Goal: Find specific page/section: Find specific page/section

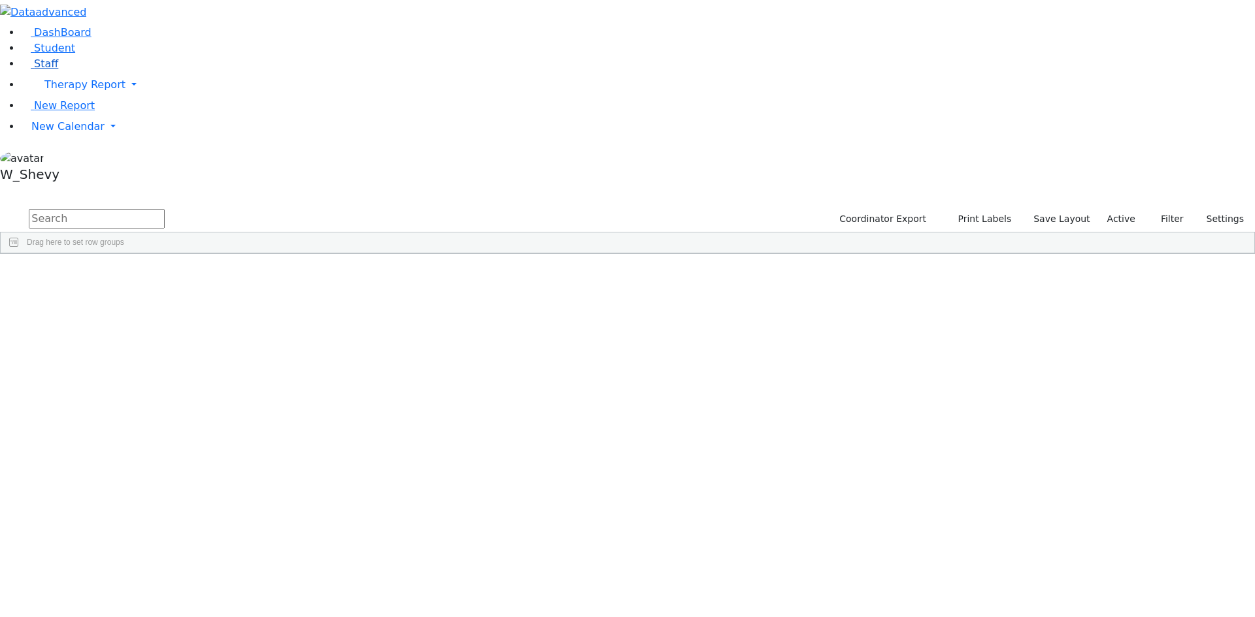
click at [58, 70] on link "Staff" at bounding box center [39, 63] width 37 height 12
click at [1101, 209] on button "Filter" at bounding box center [1124, 219] width 46 height 20
click at [810, 188] on div "Staffs 306 A 24 K 24 W 24 A 24 K 24 W 24 876" at bounding box center [627, 198] width 1255 height 20
click at [165, 209] on input "text" at bounding box center [97, 219] width 136 height 20
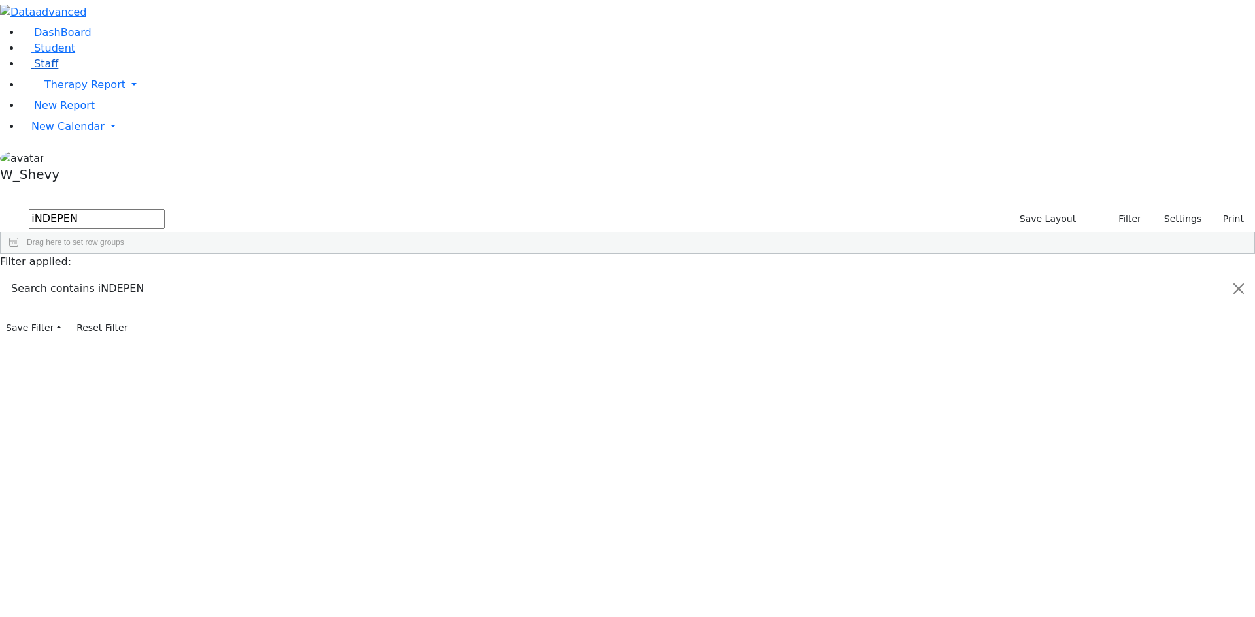
type input "iNDEPEN"
click at [1221, 209] on button "Print" at bounding box center [1228, 219] width 42 height 20
click at [911, 403] on div "11372 [PERSON_NAME] Physical Therapist Independent Contractor --- [PHONE_NUMBER…" at bounding box center [620, 385] width 1239 height 220
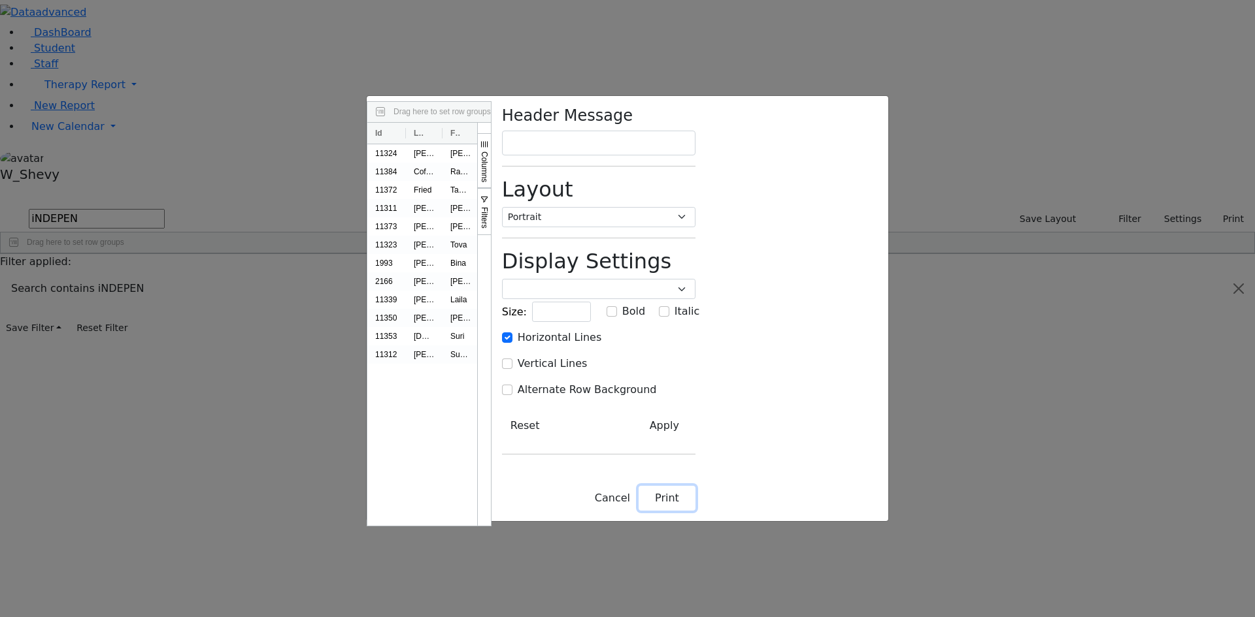
click at [695, 511] on button "Print" at bounding box center [666, 498] width 57 height 25
click at [1081, 530] on div "Drag here to set row groups Drag here to set column labels Id Last Name First N…" at bounding box center [627, 308] width 1255 height 617
